Goal: Transaction & Acquisition: Download file/media

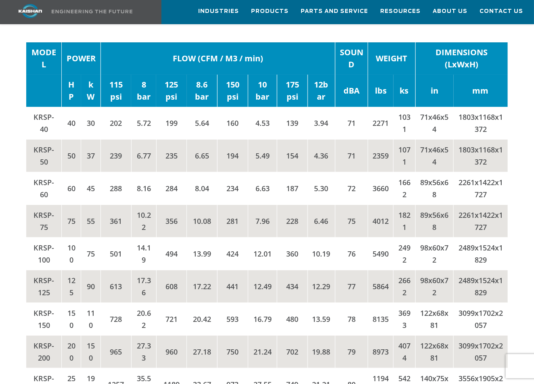
scroll to position [1228, 0]
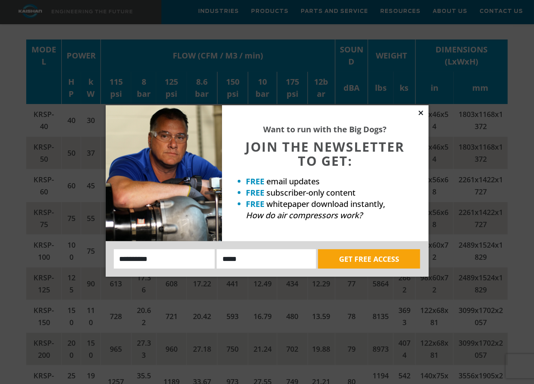
click at [421, 111] on icon at bounding box center [420, 112] width 7 height 7
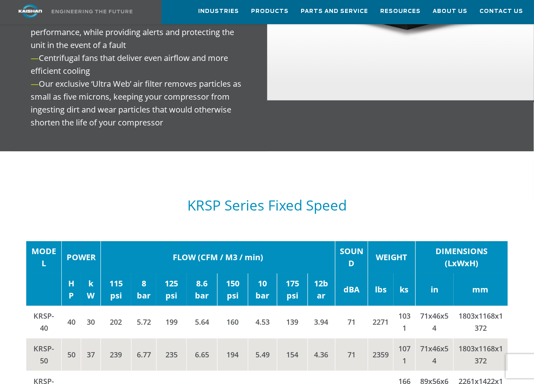
scroll to position [1019, 0]
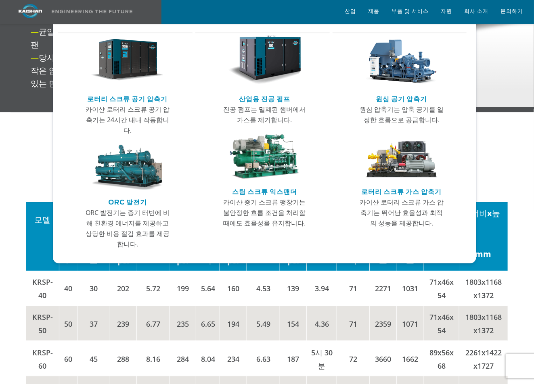
click at [274, 104] on p "진공 펌프는 밀폐된 챔버에서 가스를 제거합니다." at bounding box center [264, 114] width 88 height 21
click at [281, 59] on img "메인 메뉴" at bounding box center [264, 60] width 73 height 49
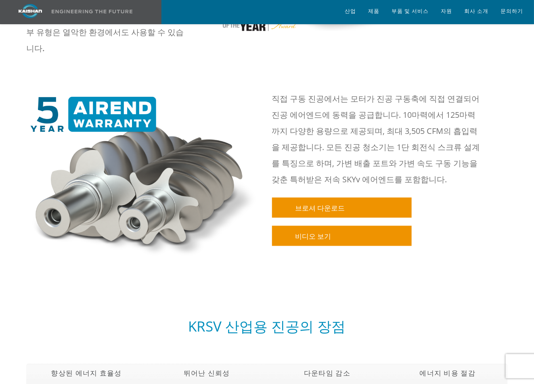
scroll to position [323, 0]
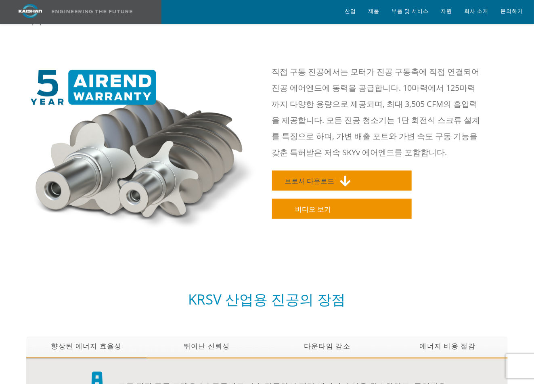
click at [319, 178] on font "브로셔 다운로드" at bounding box center [310, 181] width 50 height 7
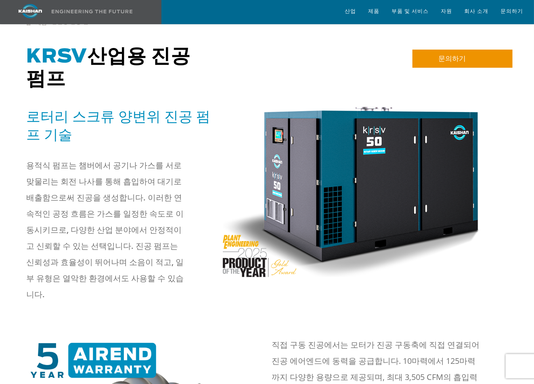
scroll to position [40, 0]
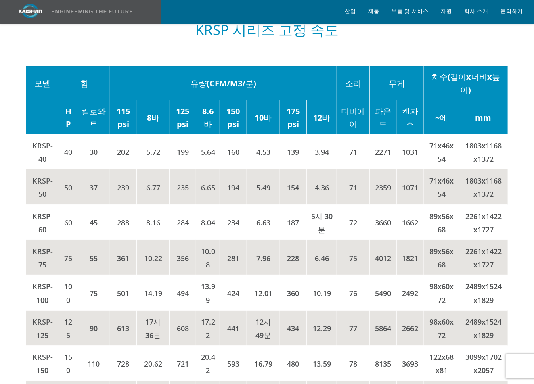
scroll to position [1153, 0]
